Goal: Task Accomplishment & Management: Use online tool/utility

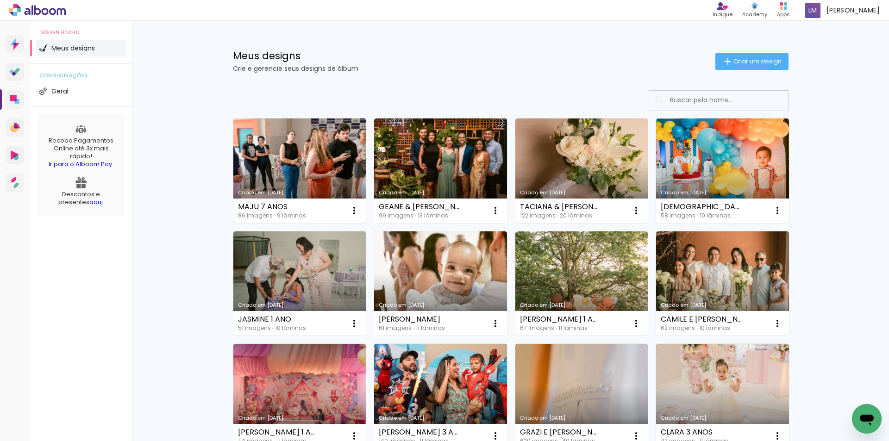
click at [303, 163] on link "Criado em [DATE]" at bounding box center [299, 171] width 133 height 105
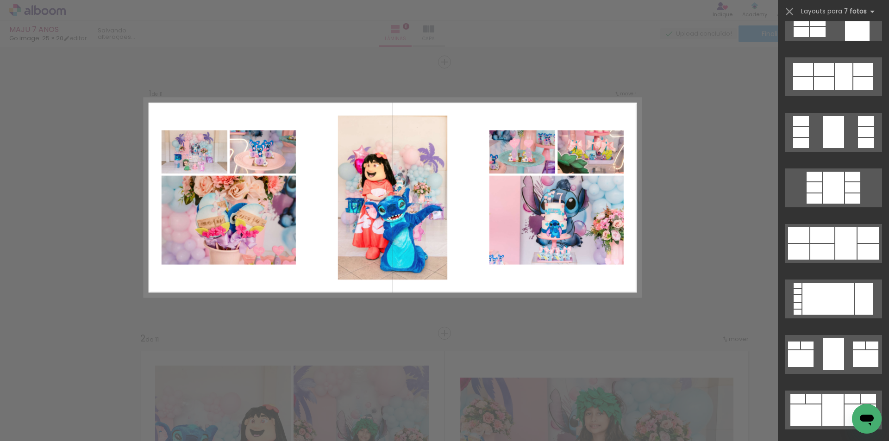
scroll to position [278, 0]
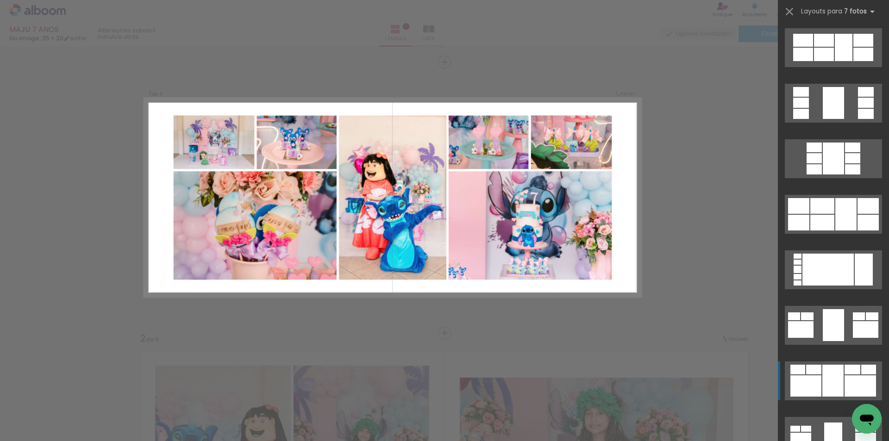
click at [833, 341] on div at bounding box center [833, 325] width 21 height 32
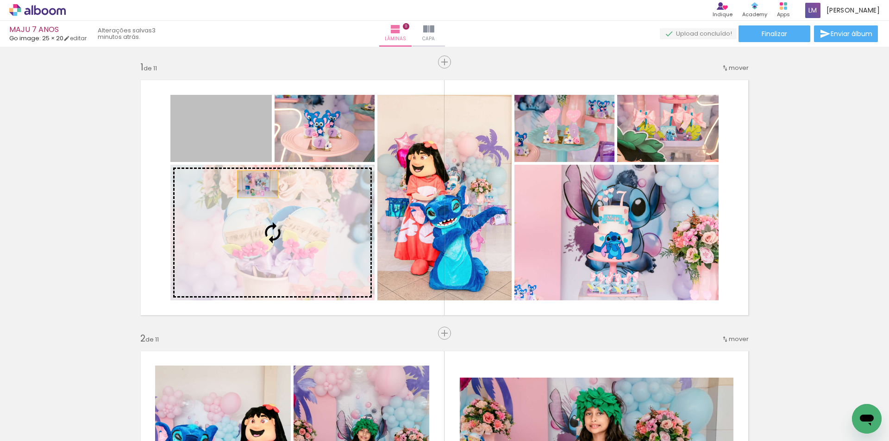
drag, startPoint x: 235, startPoint y: 133, endPoint x: 260, endPoint y: 201, distance: 72.1
click at [0, 0] on slot at bounding box center [0, 0] width 0 height 0
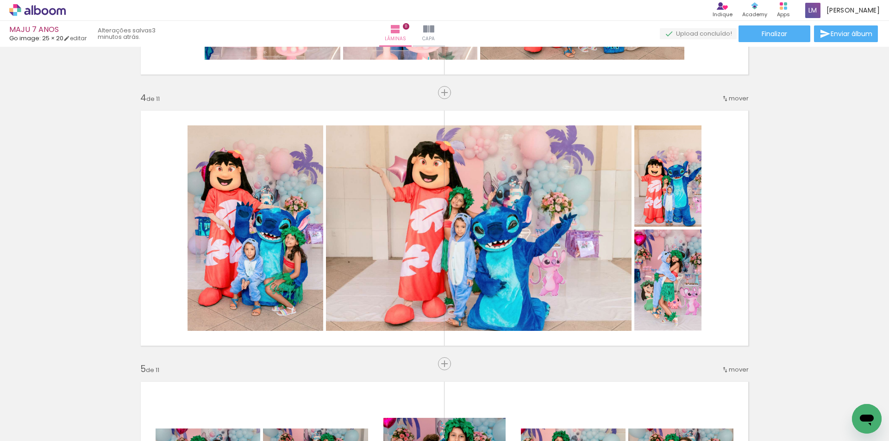
scroll to position [788, 0]
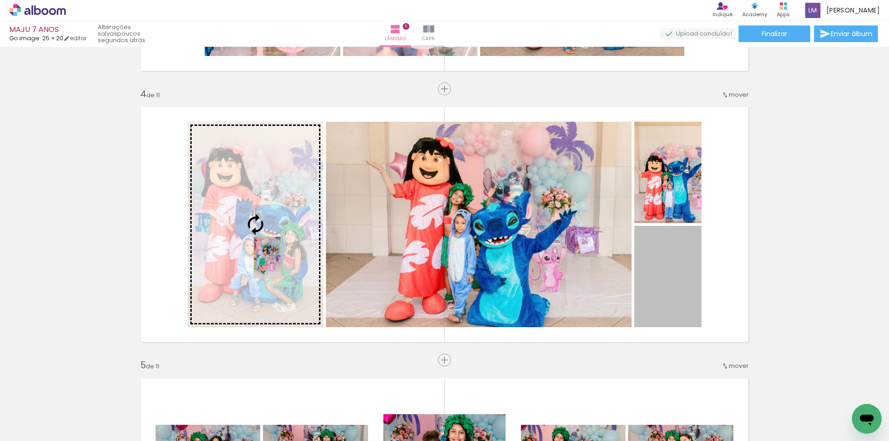
drag, startPoint x: 673, startPoint y: 311, endPoint x: 264, endPoint y: 258, distance: 412.0
click at [0, 0] on slot at bounding box center [0, 0] width 0 height 0
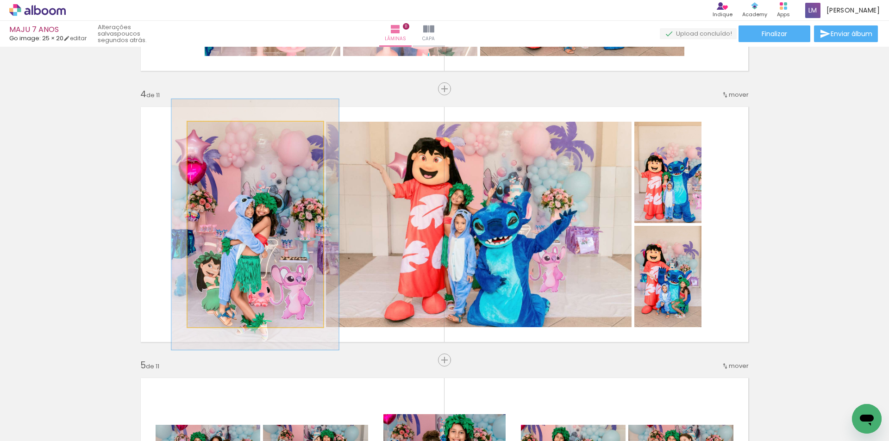
drag, startPoint x: 209, startPoint y: 131, endPoint x: 216, endPoint y: 132, distance: 7.0
type paper-slider "122"
click at [216, 132] on div at bounding box center [216, 131] width 15 height 15
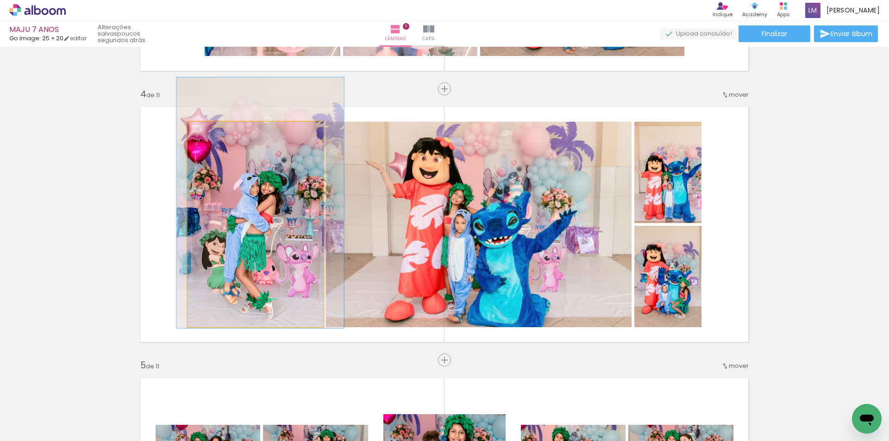
drag, startPoint x: 236, startPoint y: 201, endPoint x: 241, endPoint y: 179, distance: 22.4
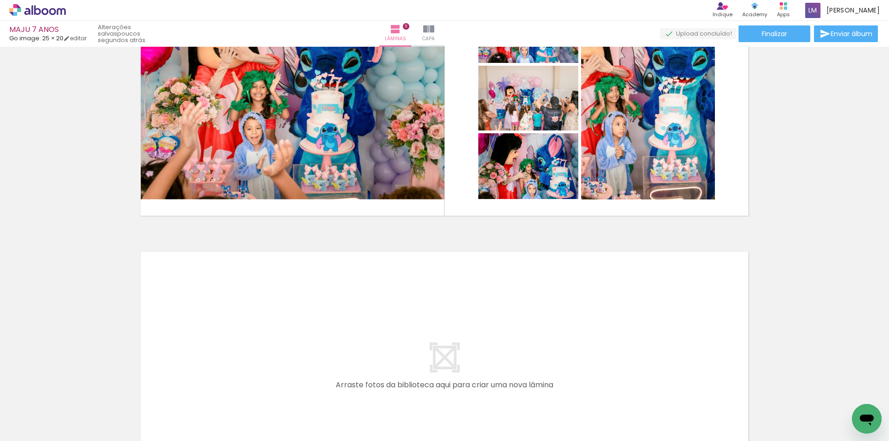
scroll to position [2826, 0]
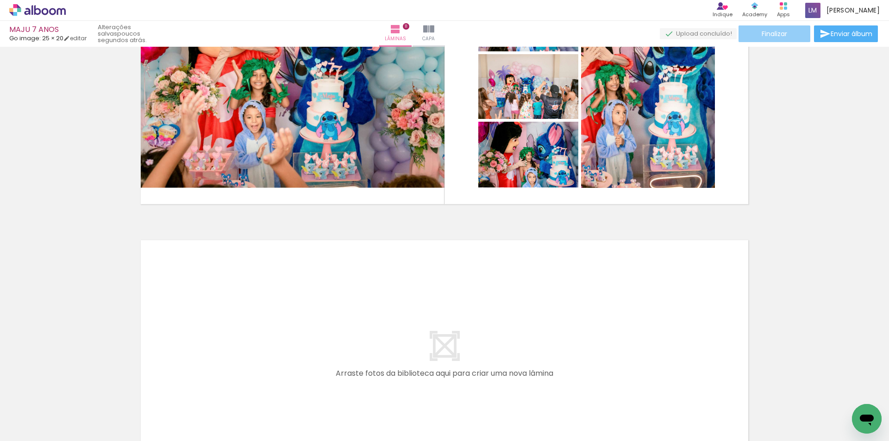
click at [779, 42] on paper-button "Finalizar" at bounding box center [775, 33] width 72 height 17
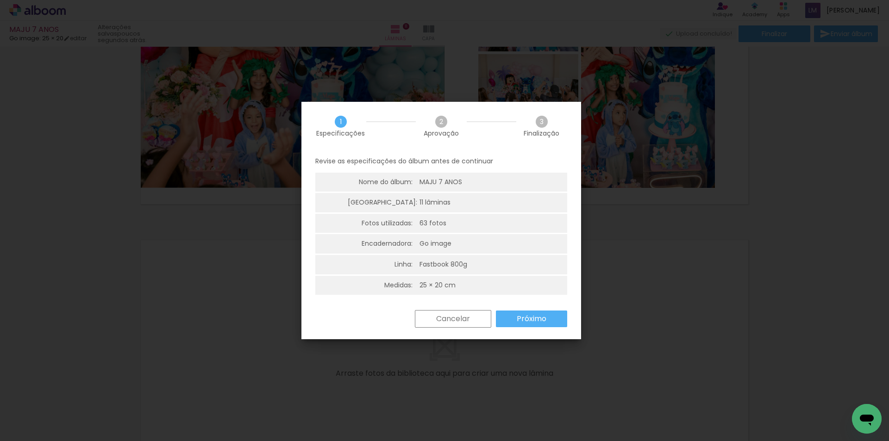
click at [0, 0] on slot "Próximo" at bounding box center [0, 0] width 0 height 0
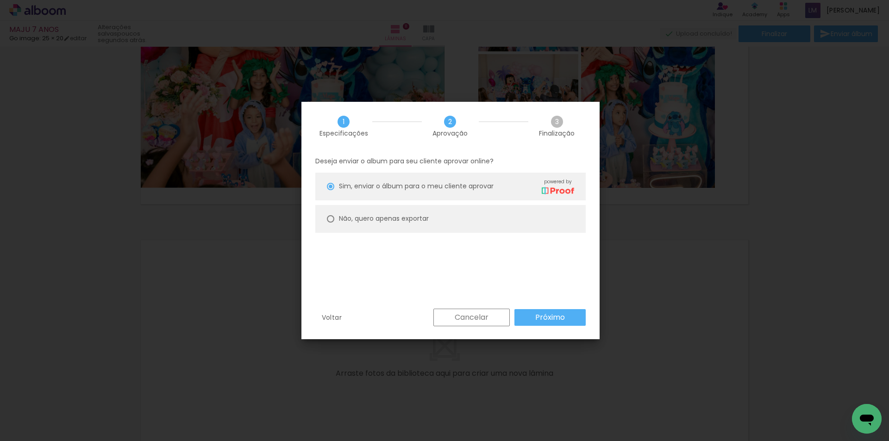
click at [335, 221] on paper-radio-button "Não, quero apenas exportar" at bounding box center [450, 219] width 271 height 28
type paper-radio-button "on"
click at [0, 0] on slot "Próximo" at bounding box center [0, 0] width 0 height 0
type input "Alta, 300 DPI"
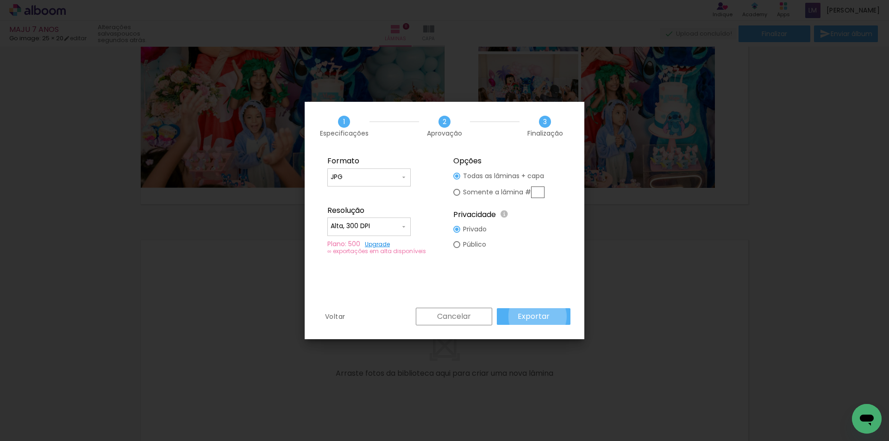
click at [0, 0] on slot "Exportar" at bounding box center [0, 0] width 0 height 0
